Goal: Task Accomplishment & Management: Manage account settings

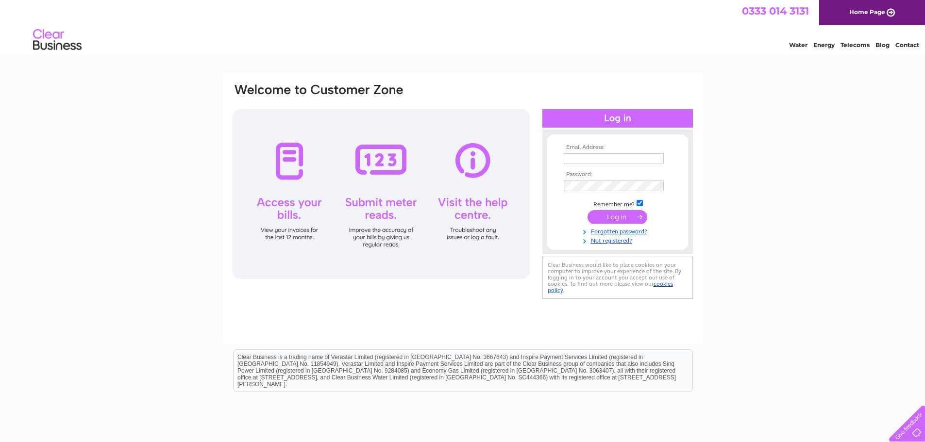
type input "[EMAIL_ADDRESS][DOMAIN_NAME]"
click at [619, 214] on input "submit" at bounding box center [618, 217] width 60 height 14
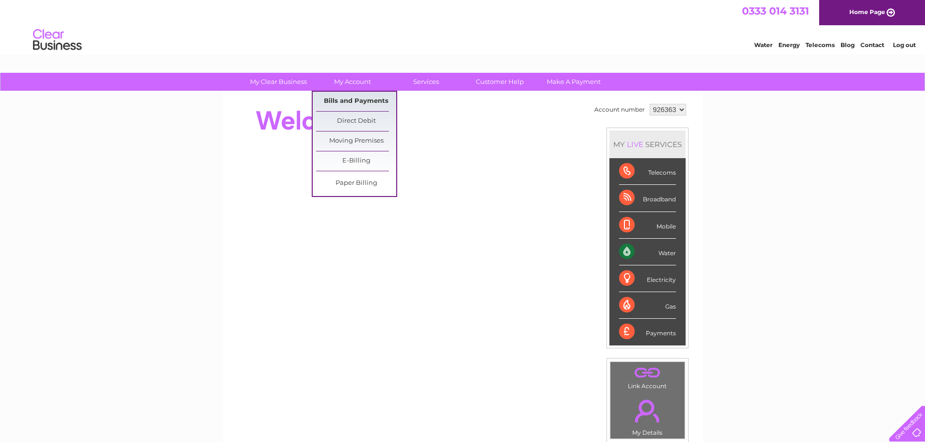
click at [325, 103] on link "Bills and Payments" at bounding box center [356, 101] width 80 height 19
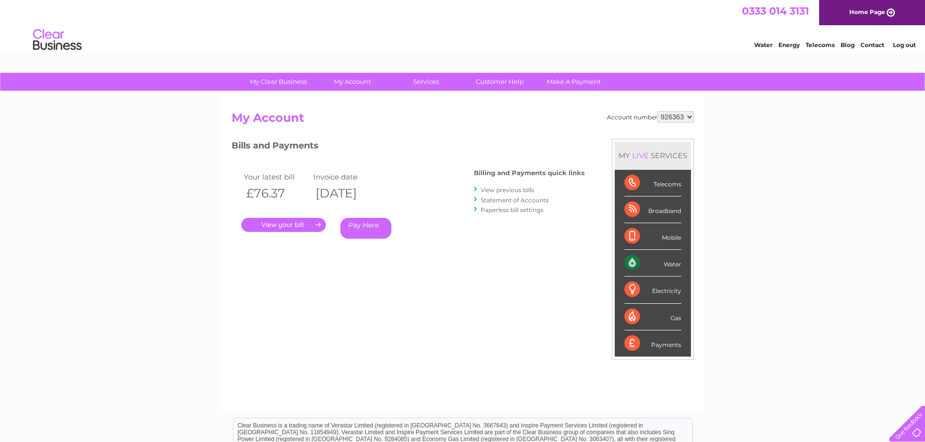
click at [284, 220] on link "." at bounding box center [283, 225] width 85 height 14
click at [282, 225] on link "." at bounding box center [283, 225] width 85 height 14
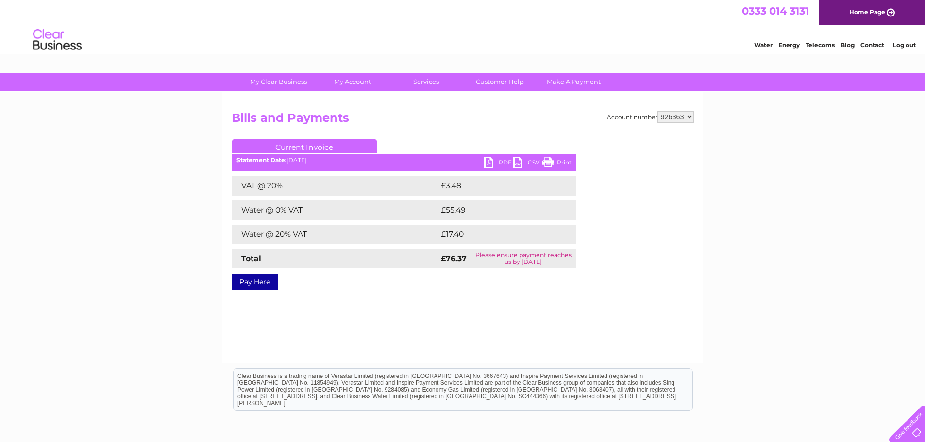
click at [497, 162] on link "PDF" at bounding box center [498, 164] width 29 height 14
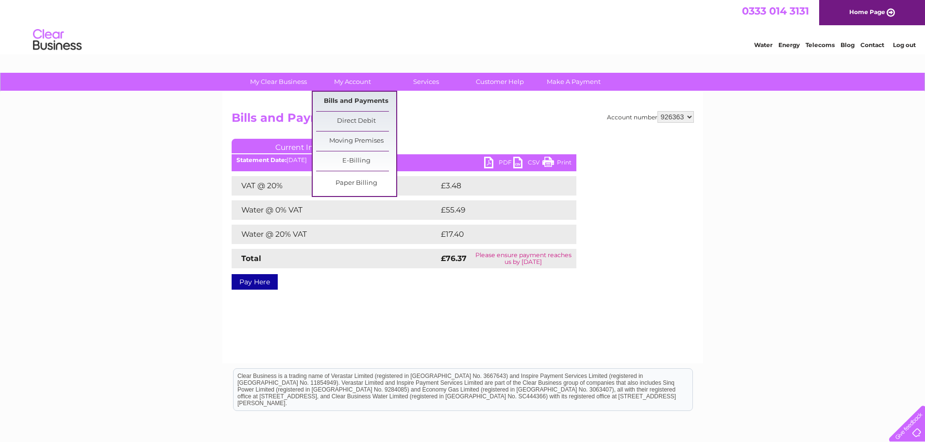
click at [359, 101] on link "Bills and Payments" at bounding box center [356, 101] width 80 height 19
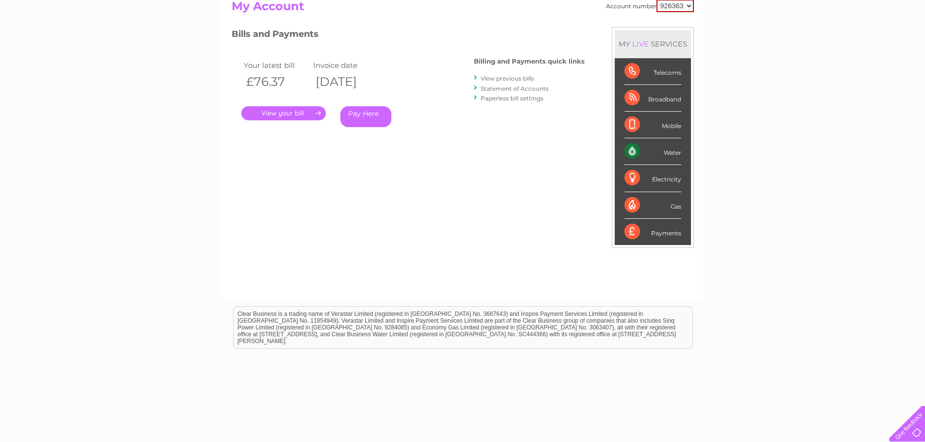
scroll to position [96, 0]
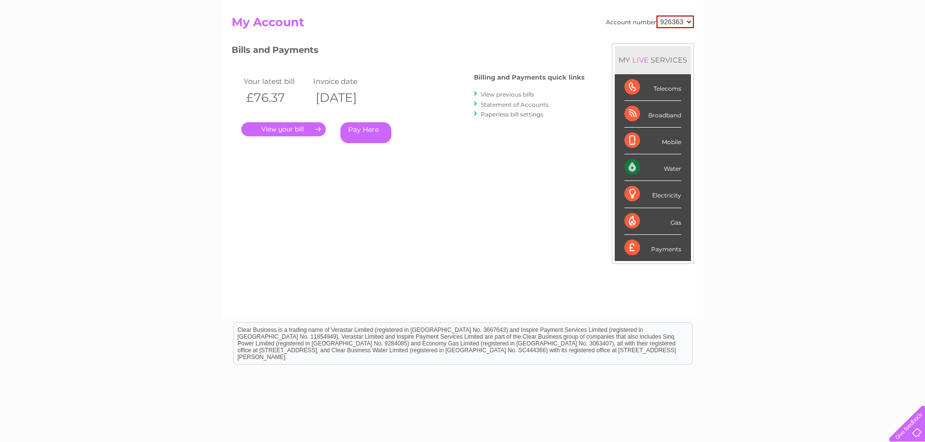
click at [513, 92] on link "View previous bills" at bounding box center [507, 94] width 53 height 7
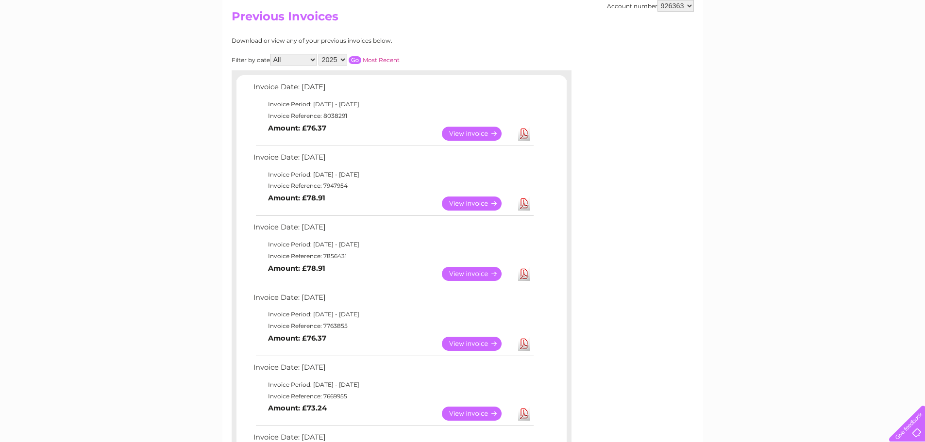
scroll to position [146, 0]
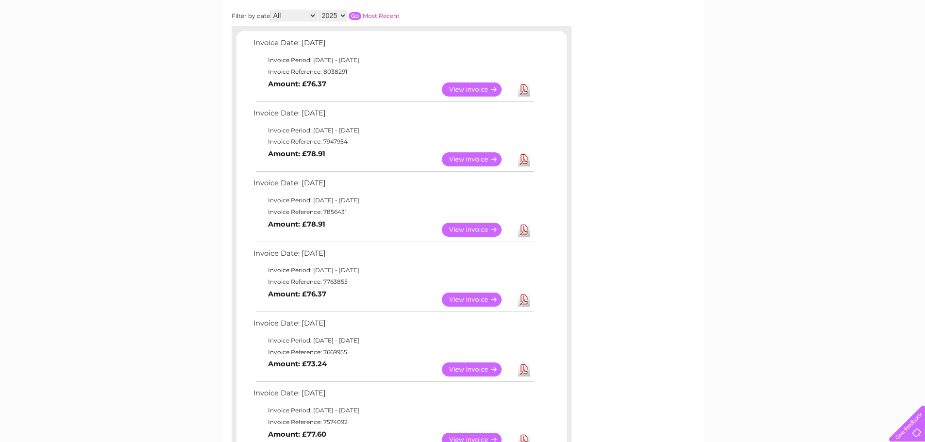
click at [467, 159] on link "View" at bounding box center [477, 160] width 71 height 14
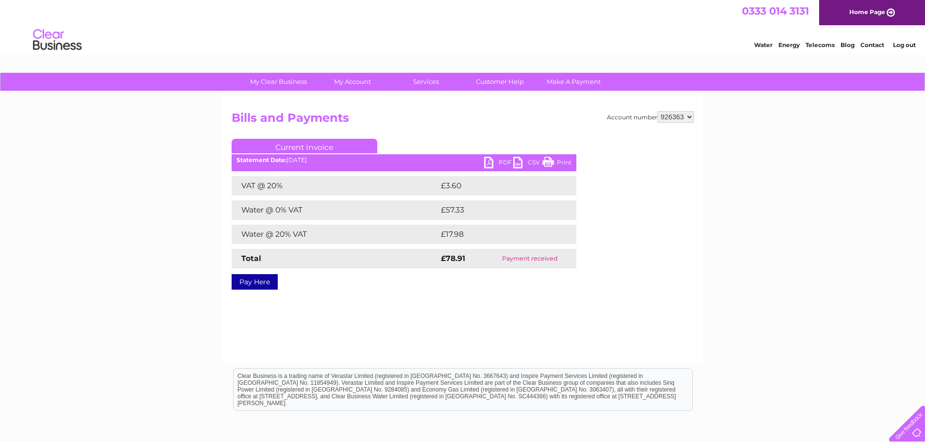
click at [505, 164] on link "PDF" at bounding box center [498, 164] width 29 height 14
